Goal: Task Accomplishment & Management: Use online tool/utility

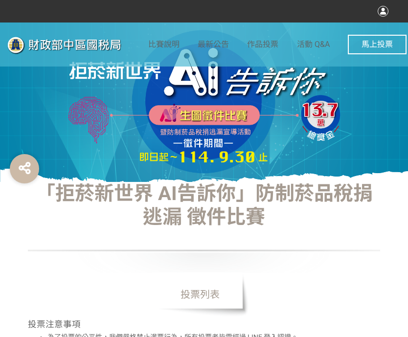
select select "vote"
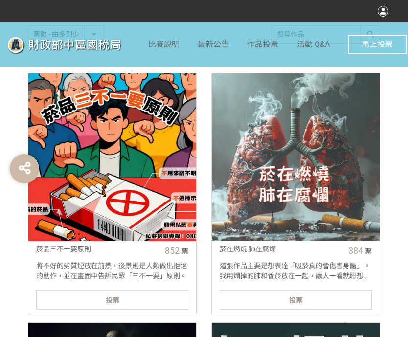
scroll to position [392, 0]
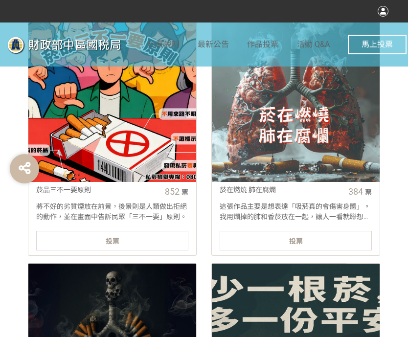
click at [135, 237] on div "投票" at bounding box center [112, 241] width 152 height 20
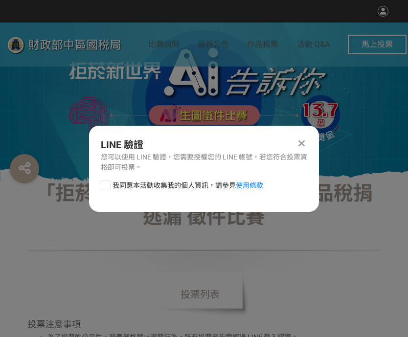
click at [107, 182] on div at bounding box center [106, 186] width 10 height 10
checkbox input "true"
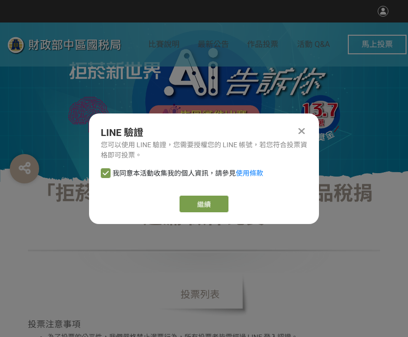
click at [178, 197] on div "繼續" at bounding box center [204, 204] width 207 height 17
click at [197, 203] on link "繼續" at bounding box center [204, 204] width 49 height 17
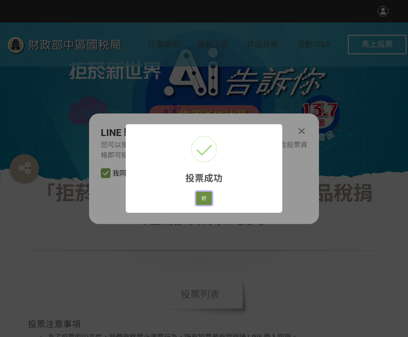
click at [203, 199] on button "好" at bounding box center [204, 199] width 16 height 14
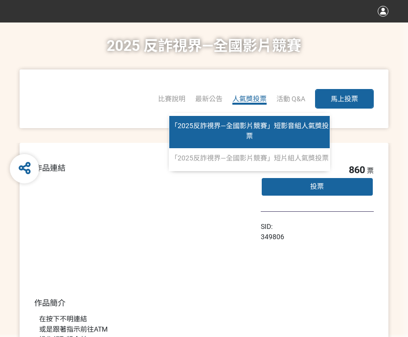
click at [243, 126] on span "「2025反詐視界—全國影片競賽」短影音組人氣獎投票" at bounding box center [250, 131] width 158 height 18
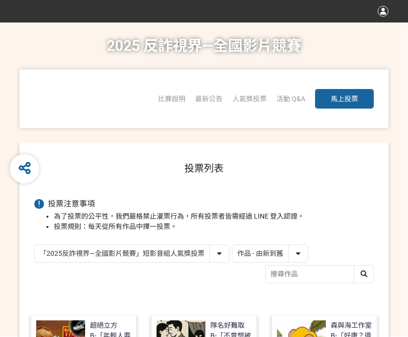
click at [296, 255] on select "作品 - 由新到舊 作品 - 由舊到新 票數 - 由多到少 票數 - 由少到多" at bounding box center [270, 253] width 75 height 17
select select "vote"
click at [233, 245] on select "作品 - 由新到舊 作品 - 由舊到新 票數 - 由多到少 票數 - 由少到多" at bounding box center [270, 253] width 75 height 17
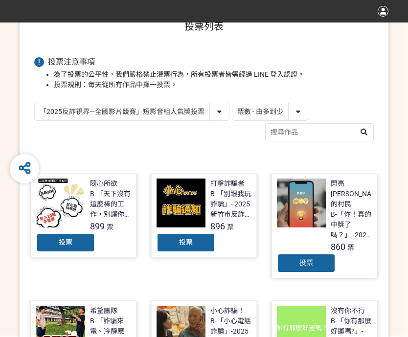
scroll to position [196, 0]
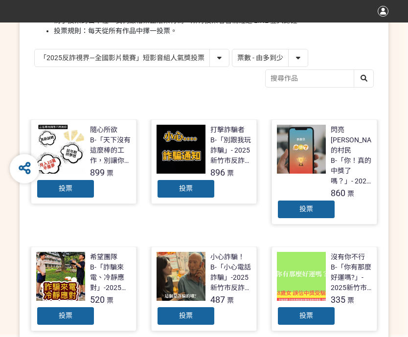
click at [70, 183] on div "投票" at bounding box center [65, 189] width 59 height 20
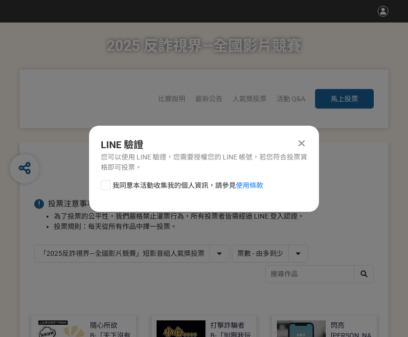
click at [107, 186] on div at bounding box center [106, 186] width 10 height 10
checkbox input "true"
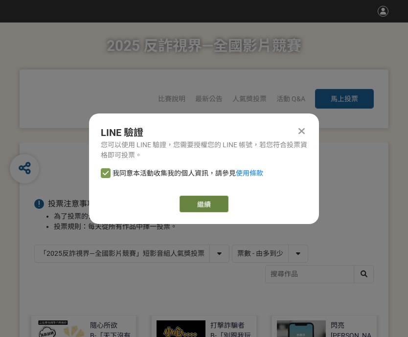
click at [204, 196] on link "繼續" at bounding box center [204, 204] width 49 height 17
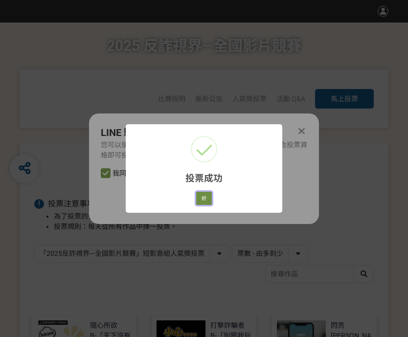
click at [208, 199] on button "好" at bounding box center [204, 199] width 16 height 14
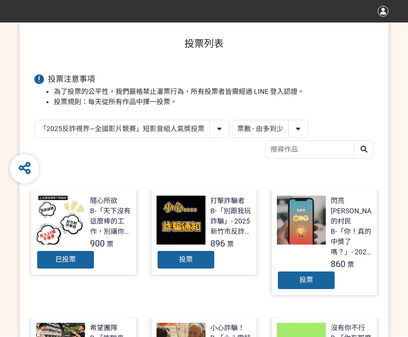
scroll to position [151, 0]
